Goal: Task Accomplishment & Management: Manage account settings

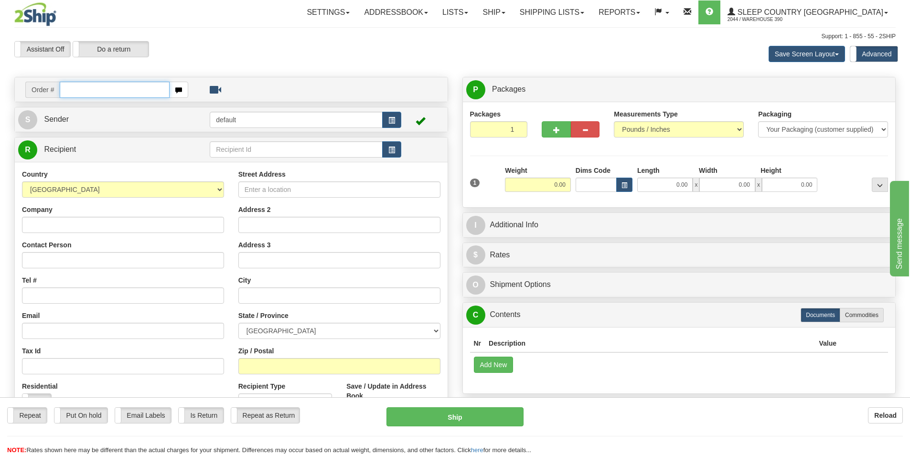
click at [90, 92] on input "text" at bounding box center [115, 90] width 110 height 16
click at [591, 14] on link "Shipping lists" at bounding box center [551, 12] width 79 height 24
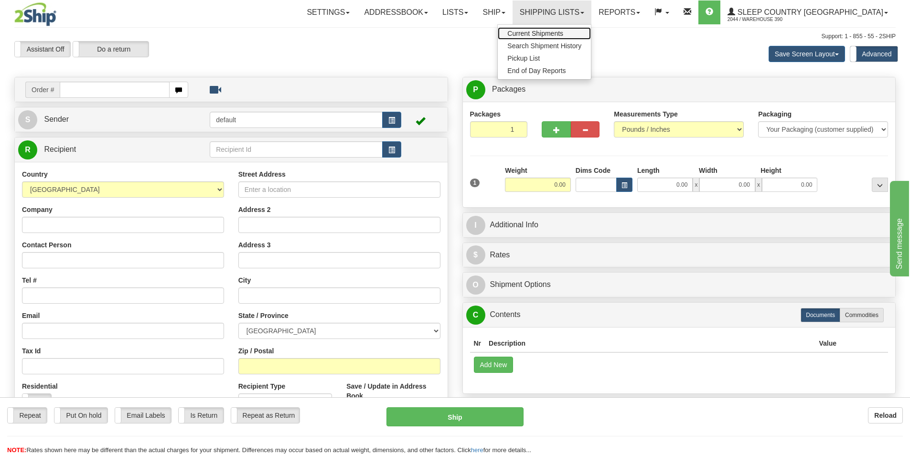
click at [563, 30] on span "Current Shipments" at bounding box center [535, 34] width 56 height 8
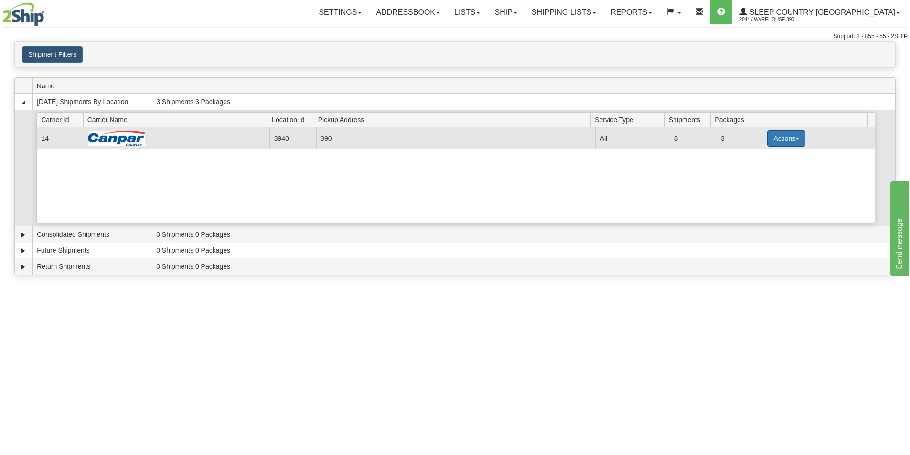
click at [786, 135] on button "Actions" at bounding box center [786, 138] width 38 height 16
click at [752, 166] on span "Close" at bounding box center [749, 168] width 22 height 7
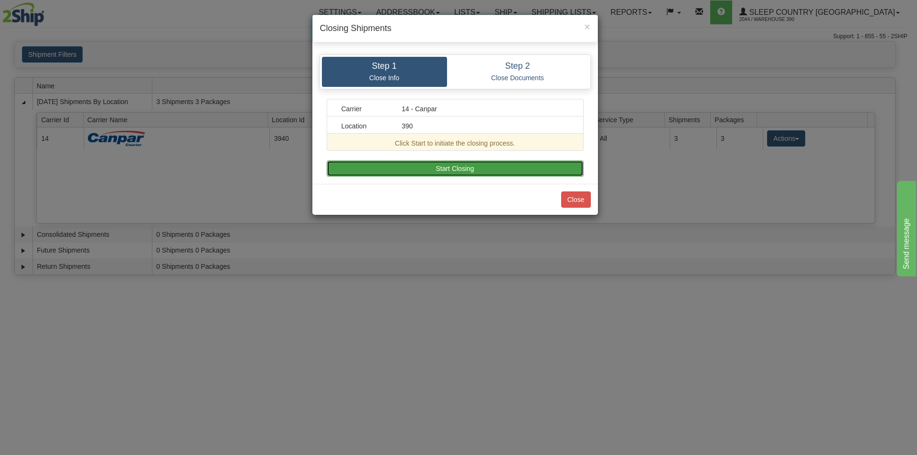
click at [506, 169] on button "Start Closing" at bounding box center [455, 168] width 257 height 16
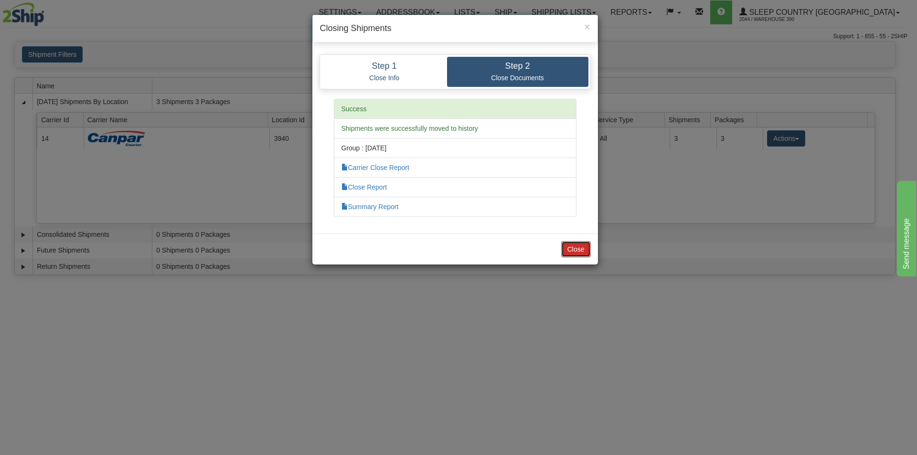
click at [567, 252] on button "Close" at bounding box center [576, 249] width 30 height 16
